Goal: Transaction & Acquisition: Download file/media

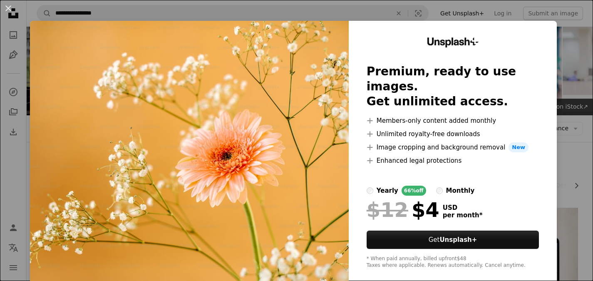
scroll to position [2343, 0]
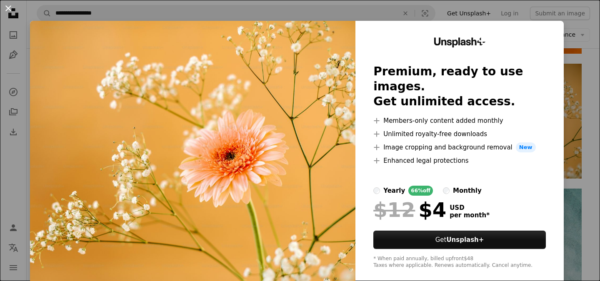
click at [7, 7] on button "An X shape" at bounding box center [8, 8] width 10 height 10
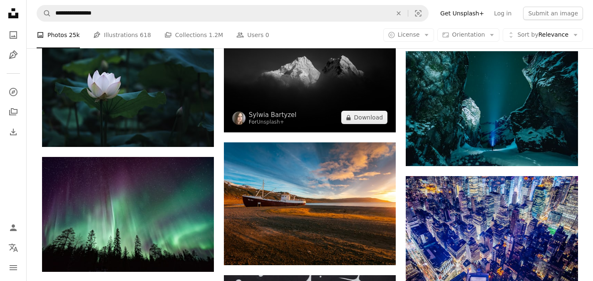
scroll to position [3707, 0]
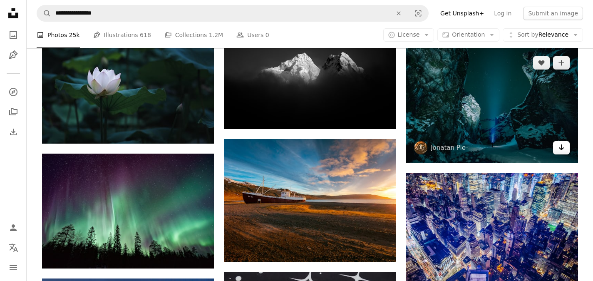
click at [563, 149] on icon "Download" at bounding box center [561, 147] width 5 height 6
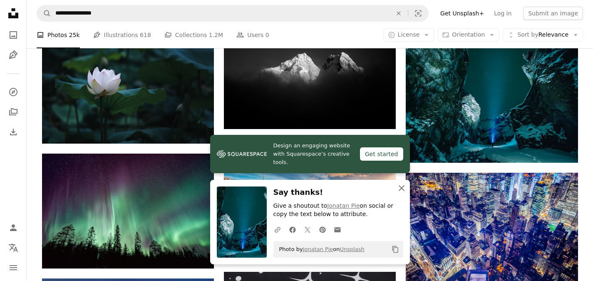
click at [400, 184] on icon "An X shape" at bounding box center [402, 188] width 10 height 10
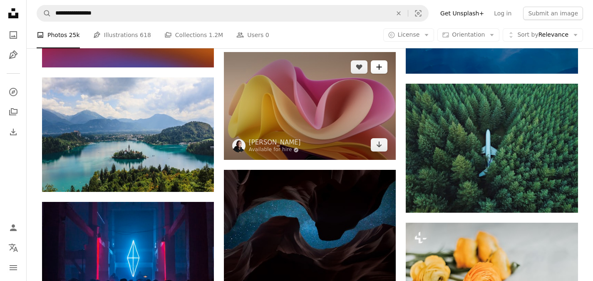
scroll to position [6265, 0]
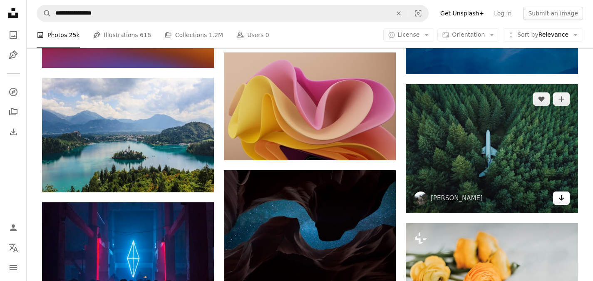
click at [562, 199] on icon "Download" at bounding box center [561, 198] width 5 height 6
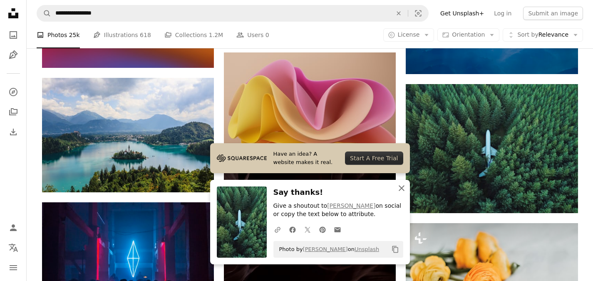
click at [398, 187] on icon "An X shape" at bounding box center [402, 188] width 10 height 10
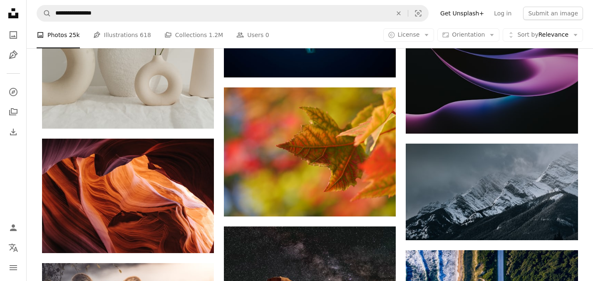
scroll to position [6722, 0]
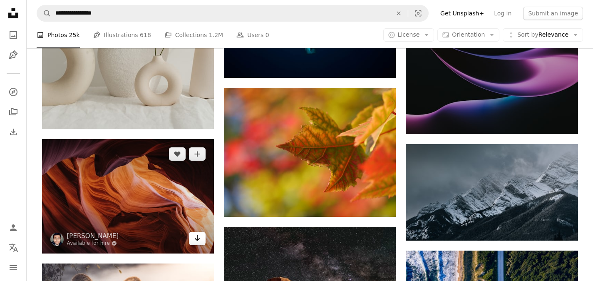
click at [199, 238] on icon "Arrow pointing down" at bounding box center [197, 238] width 7 height 10
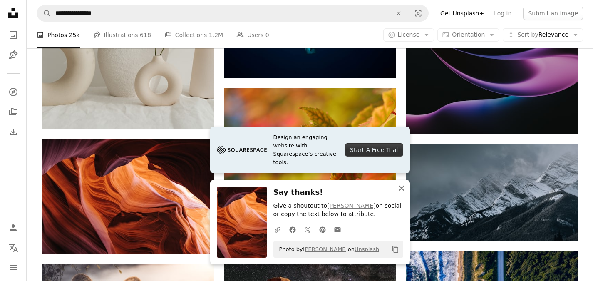
click at [399, 189] on icon "An X shape" at bounding box center [402, 188] width 10 height 10
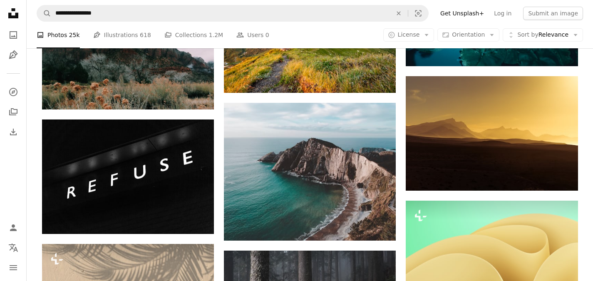
scroll to position [7352, 0]
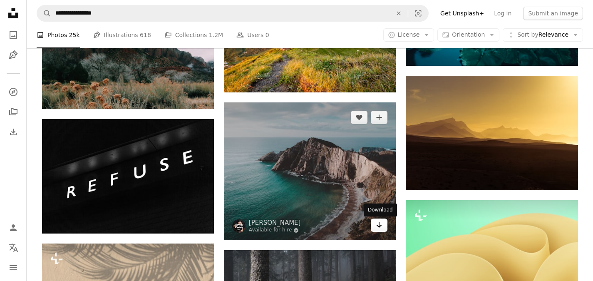
click at [380, 229] on icon "Arrow pointing down" at bounding box center [379, 225] width 7 height 10
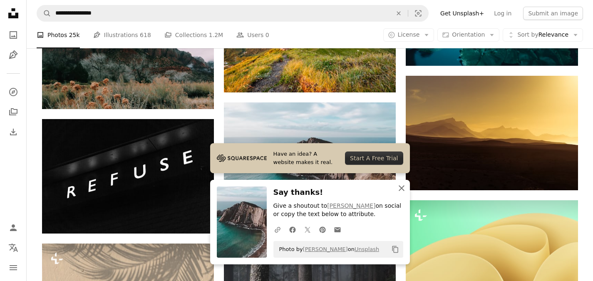
click at [399, 182] on button "An X shape Close" at bounding box center [402, 188] width 17 height 17
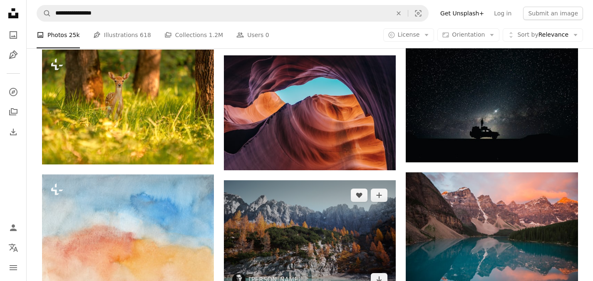
scroll to position [639, 0]
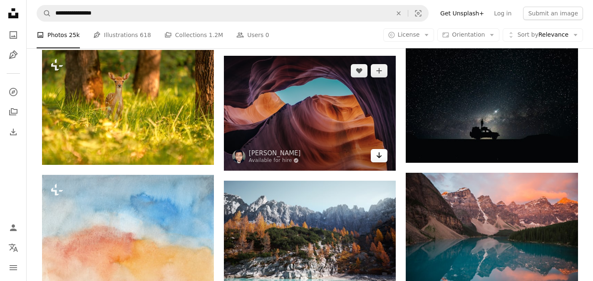
click at [380, 158] on icon "Arrow pointing down" at bounding box center [379, 155] width 7 height 10
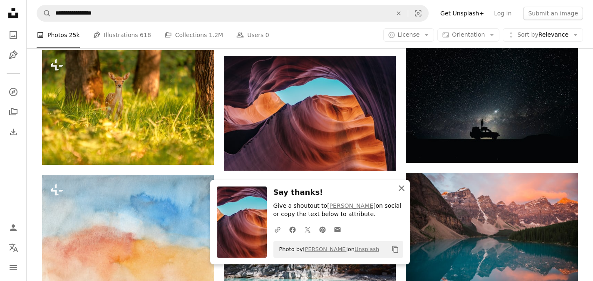
click at [402, 185] on icon "An X shape" at bounding box center [402, 188] width 10 height 10
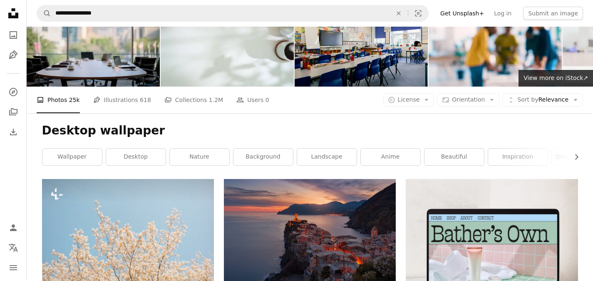
scroll to position [25, 0]
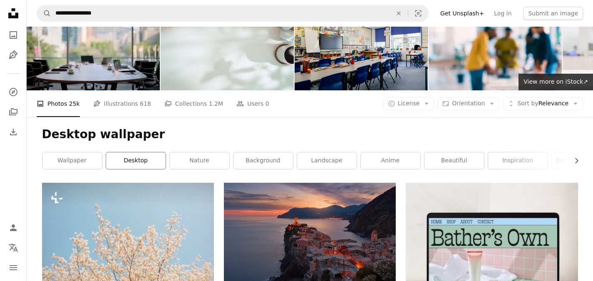
click at [144, 158] on link "desktop" at bounding box center [136, 160] width 60 height 17
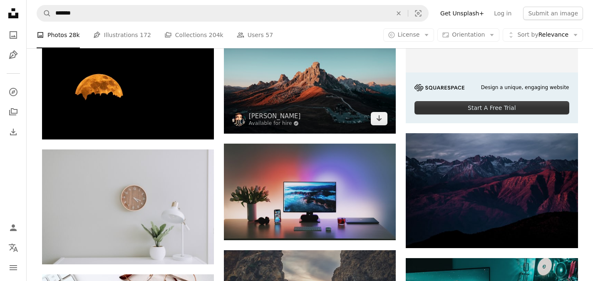
scroll to position [305, 0]
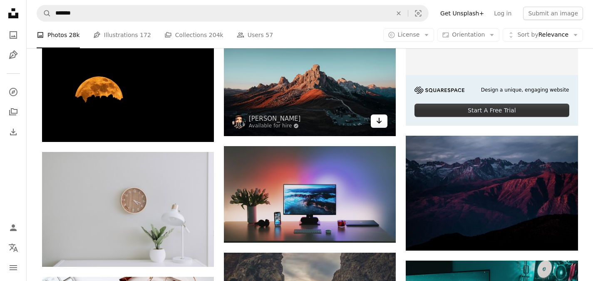
click at [378, 120] on icon "Arrow pointing down" at bounding box center [379, 121] width 7 height 10
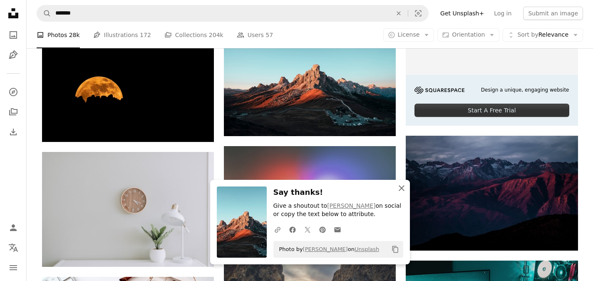
click at [401, 183] on icon "An X shape" at bounding box center [402, 188] width 10 height 10
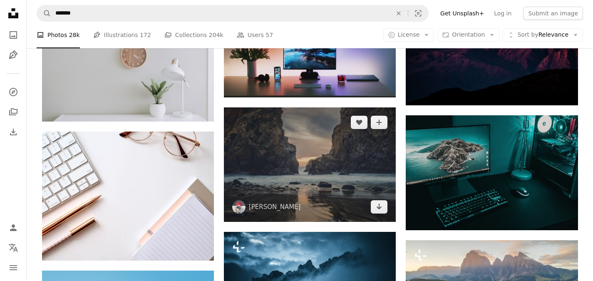
scroll to position [451, 0]
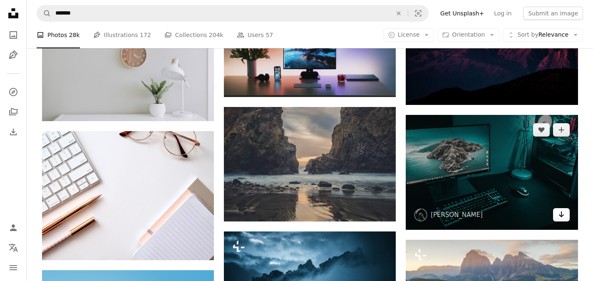
click at [561, 217] on icon "Arrow pointing down" at bounding box center [561, 214] width 7 height 10
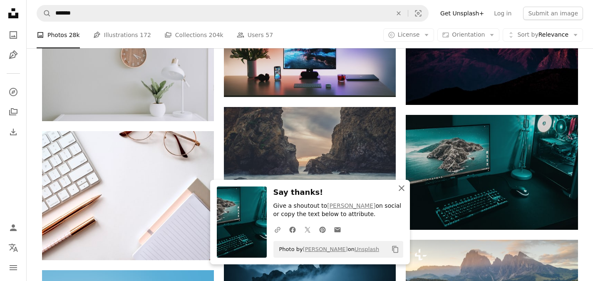
click at [401, 186] on icon "An X shape" at bounding box center [402, 188] width 10 height 10
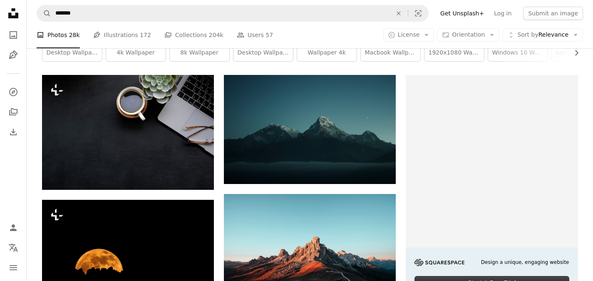
scroll to position [0, 0]
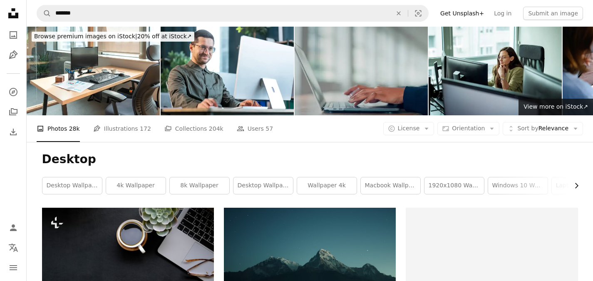
click at [575, 182] on icon "Chevron right" at bounding box center [577, 186] width 8 height 8
click at [578, 185] on icon "button" at bounding box center [577, 185] width 3 height 5
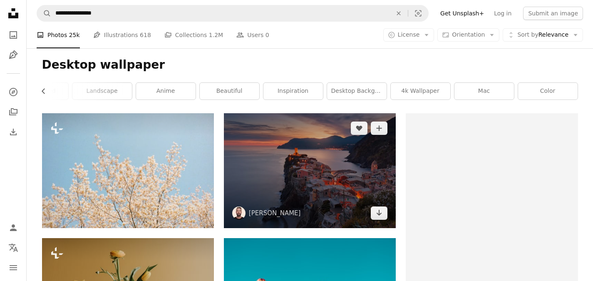
scroll to position [95, 0]
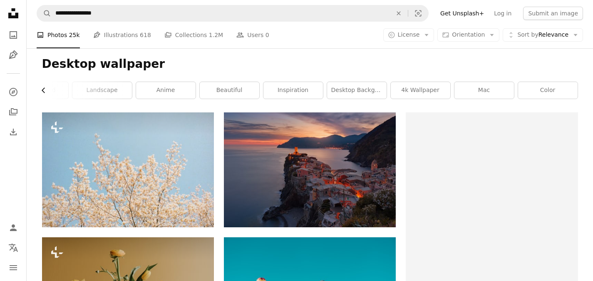
click at [42, 87] on icon "Chevron left" at bounding box center [44, 90] width 8 height 8
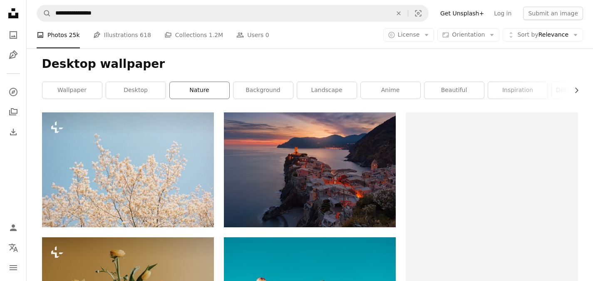
click at [198, 92] on link "nature" at bounding box center [200, 90] width 60 height 17
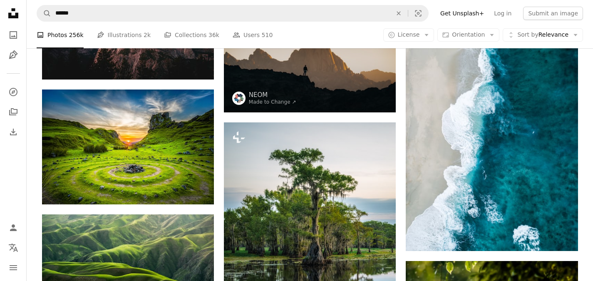
scroll to position [1428, 0]
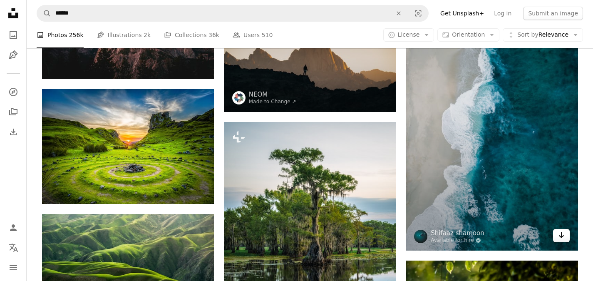
click at [564, 234] on icon "Arrow pointing down" at bounding box center [561, 235] width 7 height 10
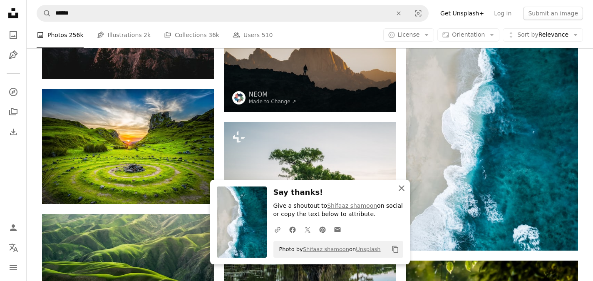
click at [404, 189] on icon "An X shape" at bounding box center [402, 188] width 10 height 10
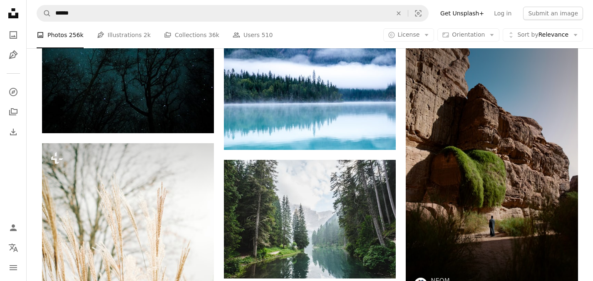
scroll to position [4335, 0]
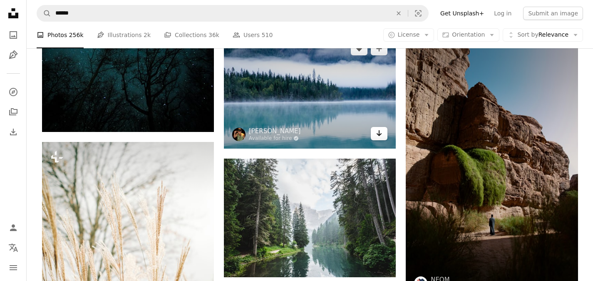
click at [381, 132] on icon "Arrow pointing down" at bounding box center [379, 133] width 7 height 10
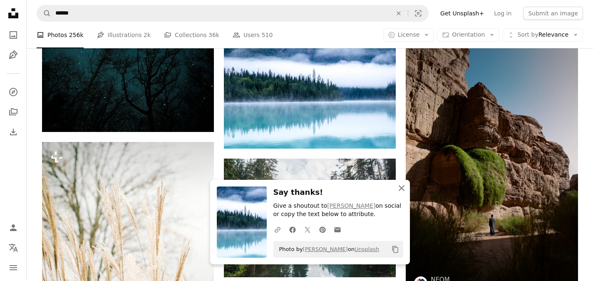
click at [401, 187] on icon "An X shape" at bounding box center [402, 188] width 10 height 10
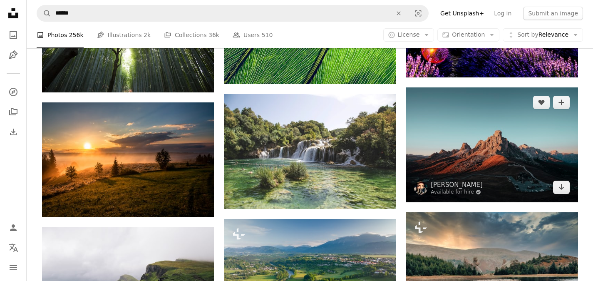
scroll to position [5160, 0]
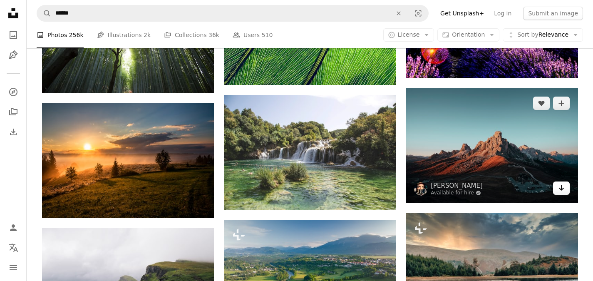
click at [561, 192] on icon "Arrow pointing down" at bounding box center [561, 188] width 7 height 10
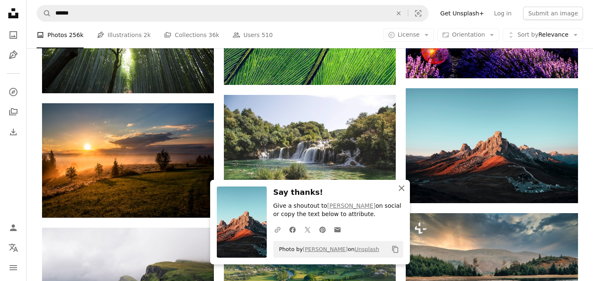
click at [404, 189] on icon "An X shape" at bounding box center [402, 188] width 10 height 10
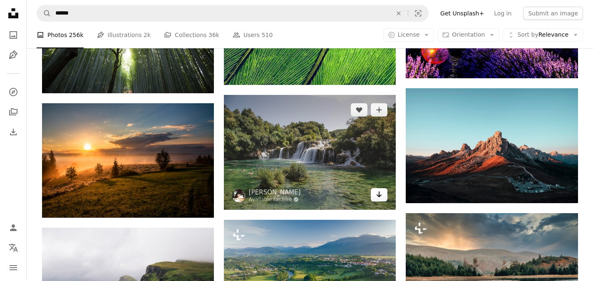
click at [375, 195] on link "Arrow pointing down" at bounding box center [379, 194] width 17 height 13
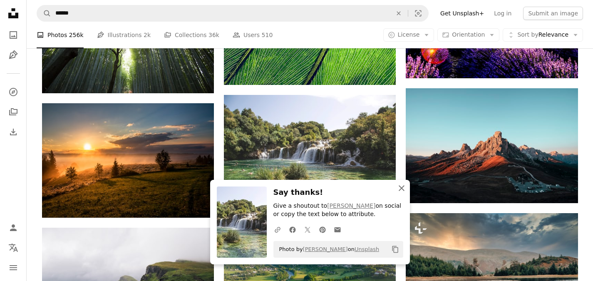
click at [397, 189] on icon "An X shape" at bounding box center [402, 188] width 10 height 10
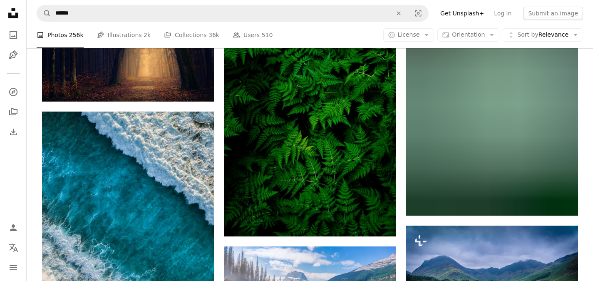
scroll to position [5541, 0]
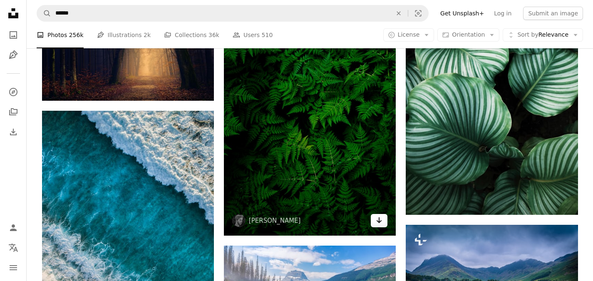
click at [374, 222] on link "Arrow pointing down" at bounding box center [379, 220] width 17 height 13
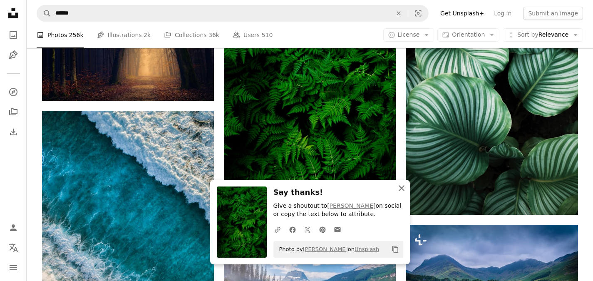
click at [403, 185] on icon "An X shape" at bounding box center [402, 188] width 10 height 10
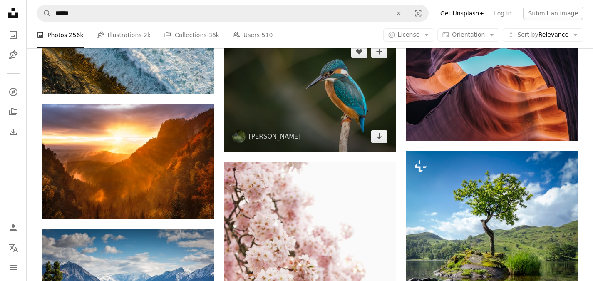
scroll to position [5865, 0]
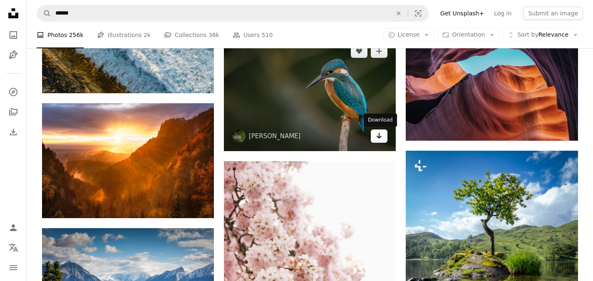
click at [380, 137] on icon "Arrow pointing down" at bounding box center [379, 136] width 7 height 10
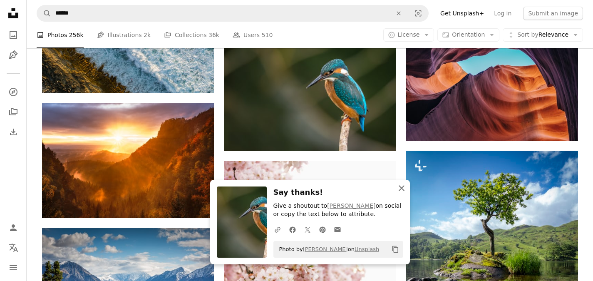
click at [401, 187] on icon "An X shape" at bounding box center [402, 188] width 10 height 10
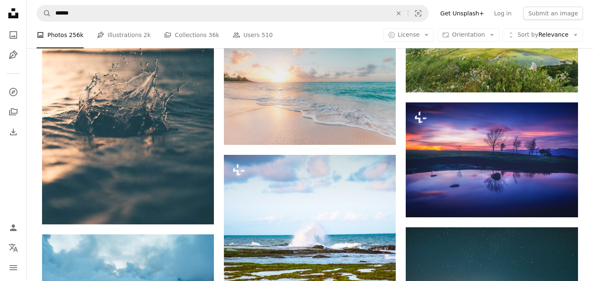
scroll to position [9560, 0]
